Goal: Transaction & Acquisition: Purchase product/service

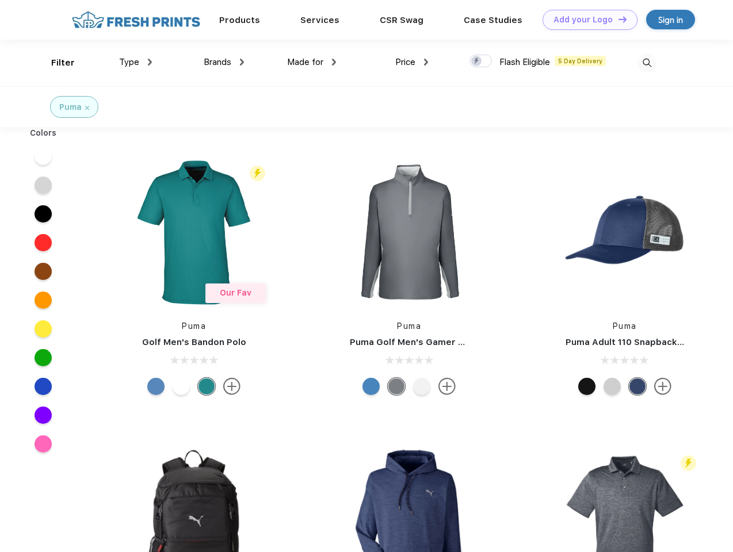
click at [585, 20] on link "Add your Logo Design Tool" at bounding box center [589, 20] width 95 height 20
click at [0, 0] on div "Design Tool" at bounding box center [0, 0] width 0 height 0
click at [617, 19] on link "Add your Logo Design Tool" at bounding box center [589, 20] width 95 height 20
click at [55, 63] on div "Filter" at bounding box center [63, 62] width 24 height 13
click at [136, 62] on span "Type" at bounding box center [129, 62] width 20 height 10
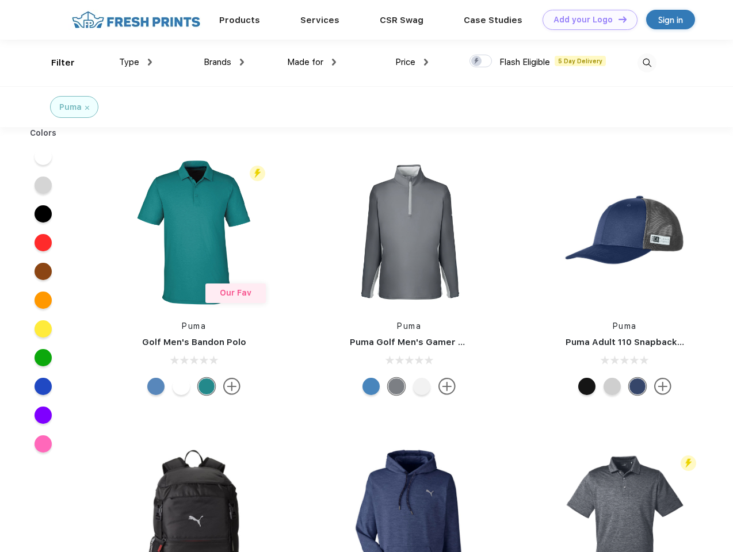
click at [224, 62] on span "Brands" at bounding box center [218, 62] width 28 height 10
click at [312, 62] on span "Made for" at bounding box center [305, 62] width 36 height 10
click at [412, 62] on span "Price" at bounding box center [405, 62] width 20 height 10
click at [481, 62] on div at bounding box center [480, 61] width 22 height 13
click at [477, 62] on input "checkbox" at bounding box center [472, 57] width 7 height 7
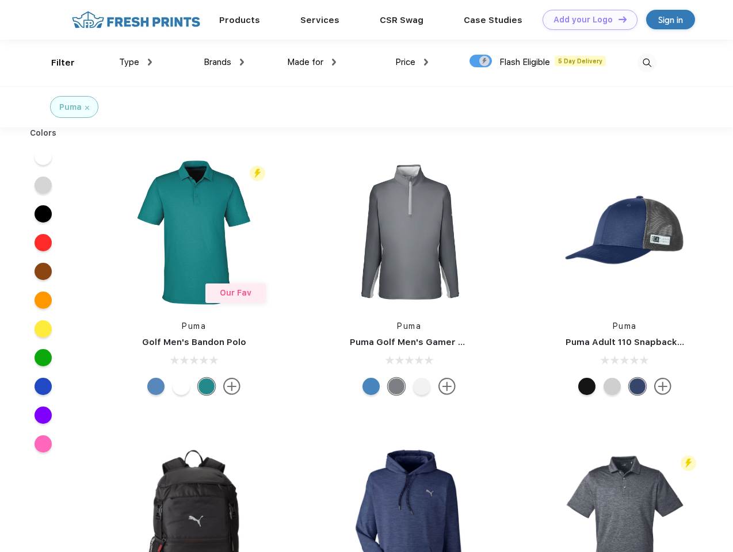
click at [646, 63] on img at bounding box center [646, 62] width 19 height 19
